Goal: Information Seeking & Learning: Learn about a topic

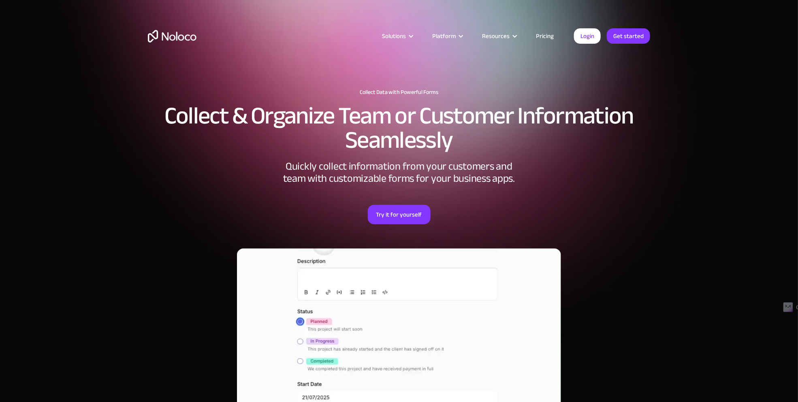
click at [548, 37] on link "Pricing" at bounding box center [545, 36] width 38 height 11
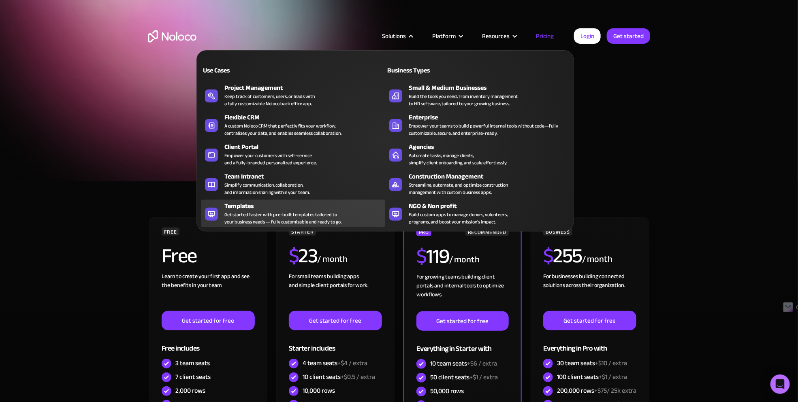
click at [261, 211] on div "Get started faster with pre-built templates tailored to your business needs — f…" at bounding box center [283, 218] width 117 height 15
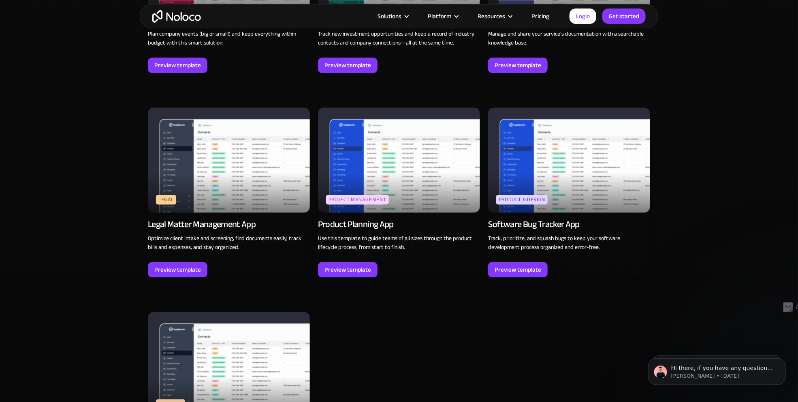
scroll to position [2310, 0]
